Goal: Task Accomplishment & Management: Use online tool/utility

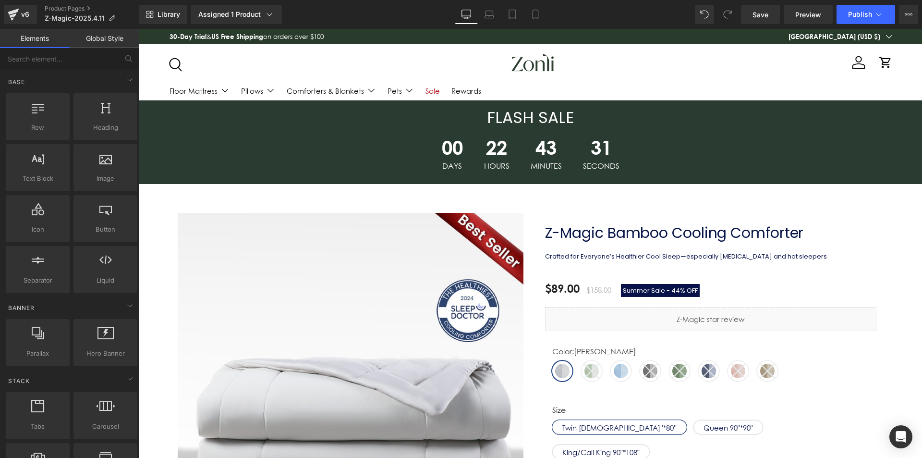
click at [579, 260] on p "Crafted for Everyone’s Healthier Cool Sleep—especially [MEDICAL_DATA] and hot s…" at bounding box center [688, 257] width 287 height 10
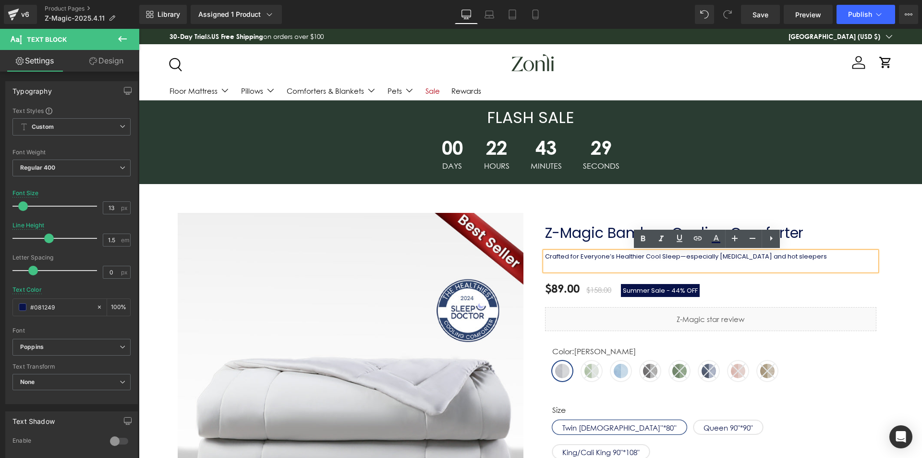
click at [726, 263] on p at bounding box center [688, 266] width 287 height 10
click at [814, 257] on p "Crafted for Everyone’s Healthier Cool Sleep—especially [MEDICAL_DATA] and hot s…" at bounding box center [688, 257] width 287 height 10
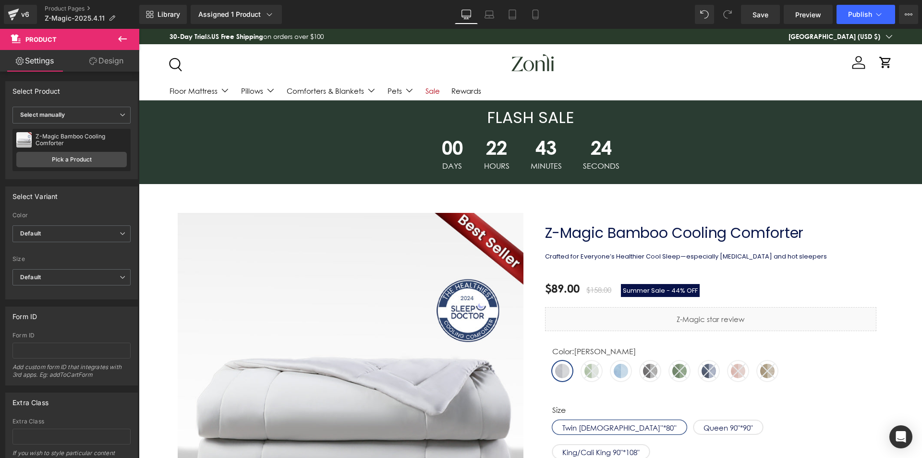
click at [55, 40] on span "Product" at bounding box center [40, 40] width 31 height 8
click at [115, 38] on button at bounding box center [123, 39] width 34 height 21
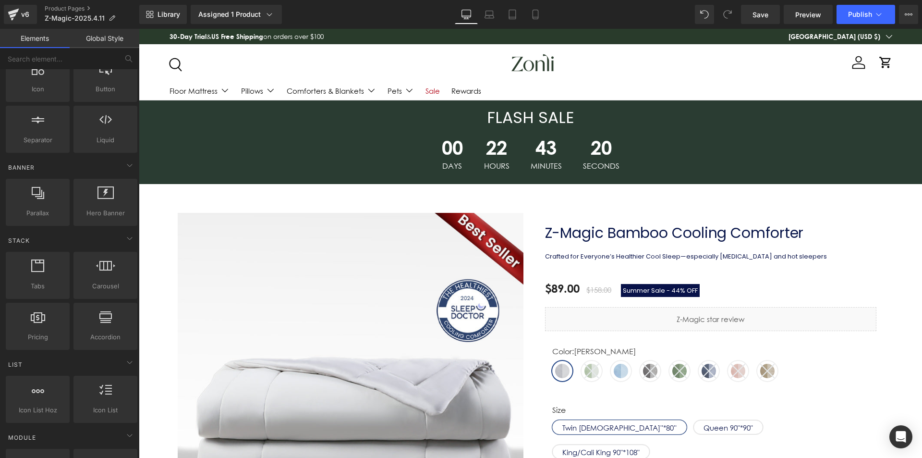
scroll to position [144, 0]
click at [257, 20] on link "Assigned 1 Product" at bounding box center [236, 14] width 91 height 19
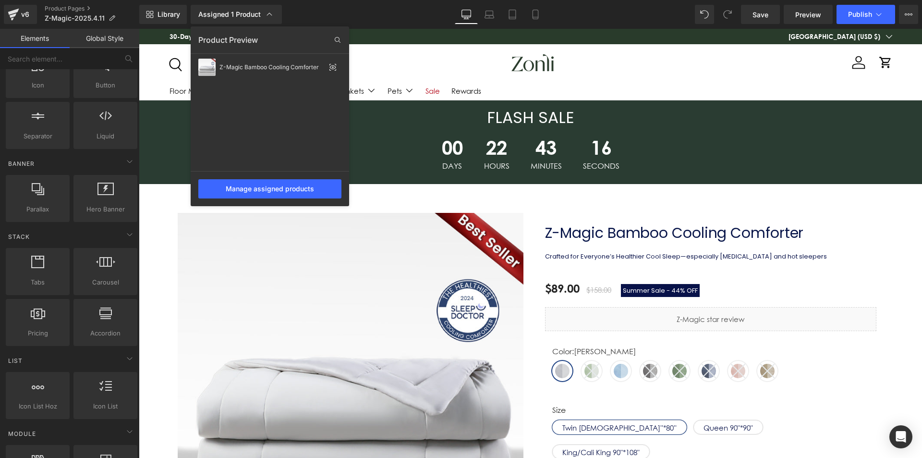
click at [781, 80] on div at bounding box center [530, 243] width 783 height 429
